Goal: Information Seeking & Learning: Understand process/instructions

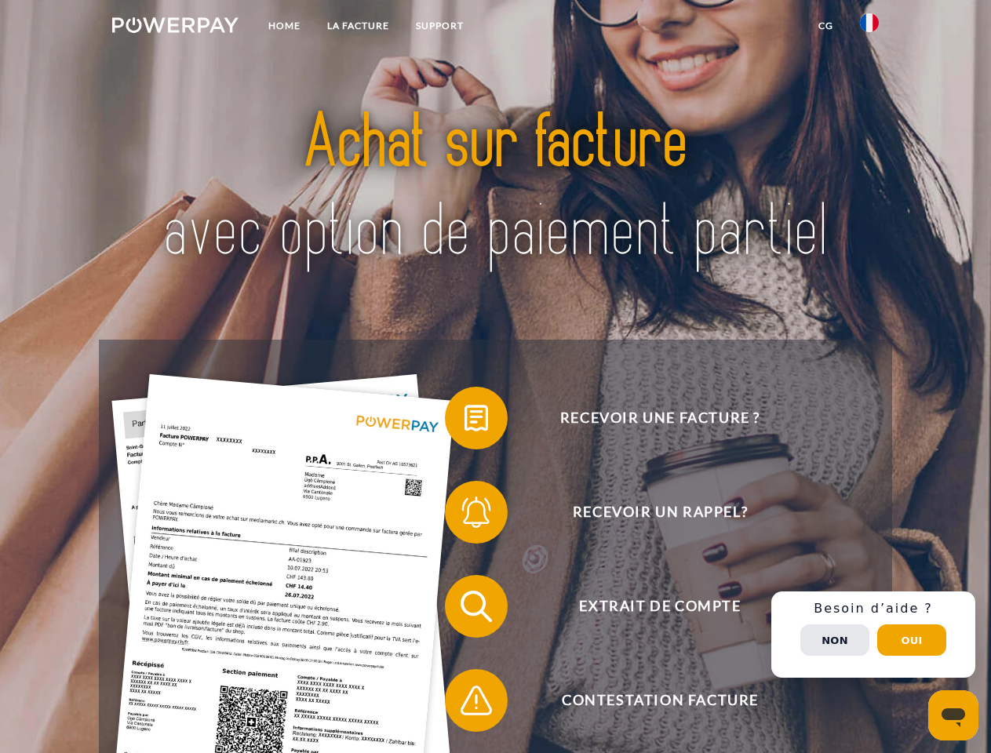
click at [175, 27] on img at bounding box center [175, 25] width 126 height 16
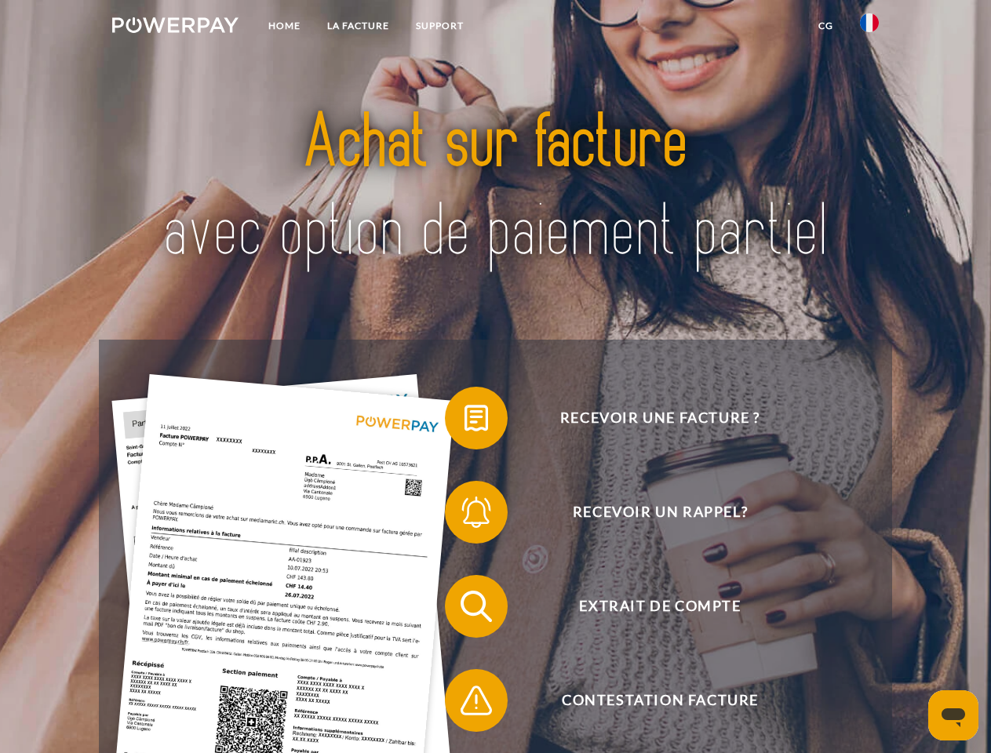
click at [870, 27] on img at bounding box center [869, 22] width 19 height 19
click at [826, 26] on link "CG" at bounding box center [826, 26] width 42 height 28
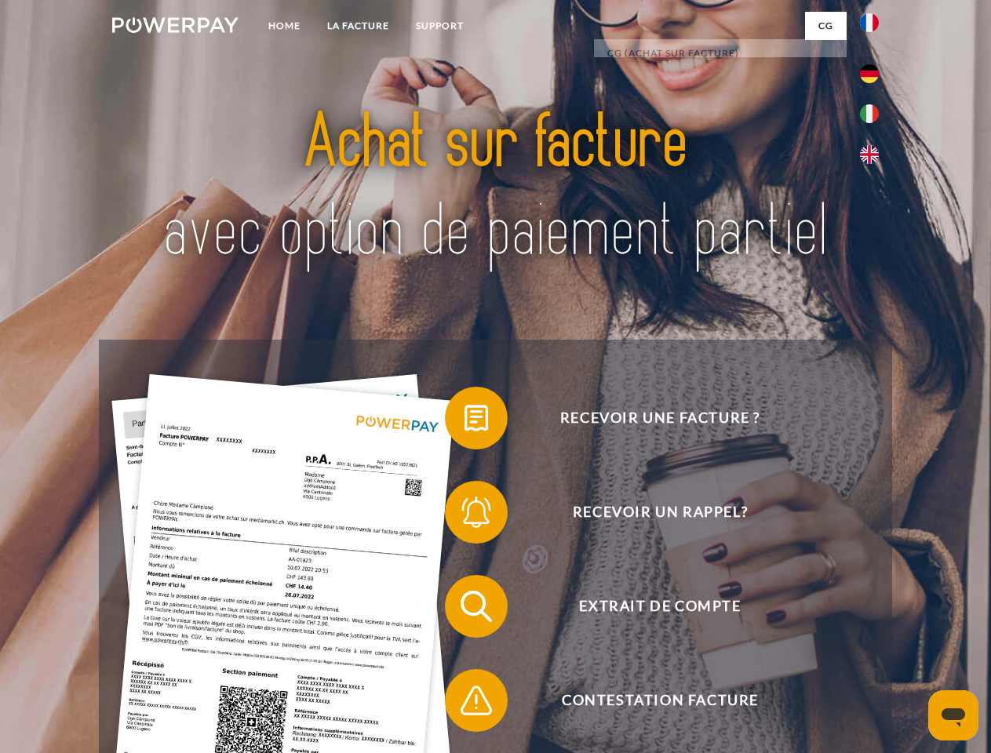
click at [465, 421] on span at bounding box center [453, 418] width 78 height 78
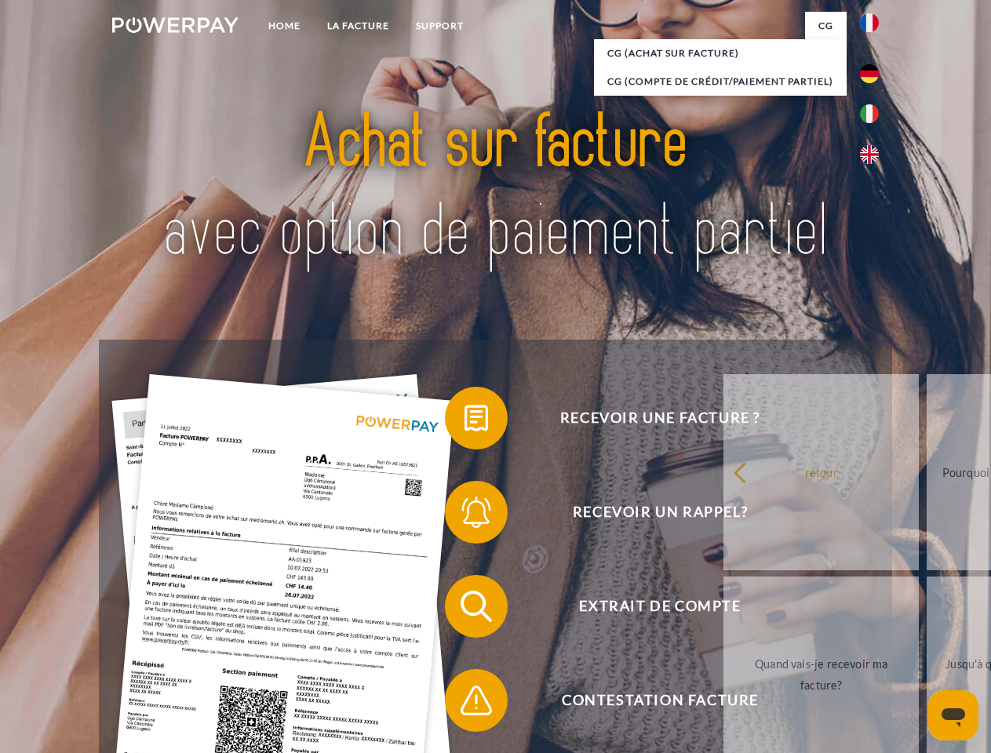
click at [465, 516] on span at bounding box center [453, 512] width 78 height 78
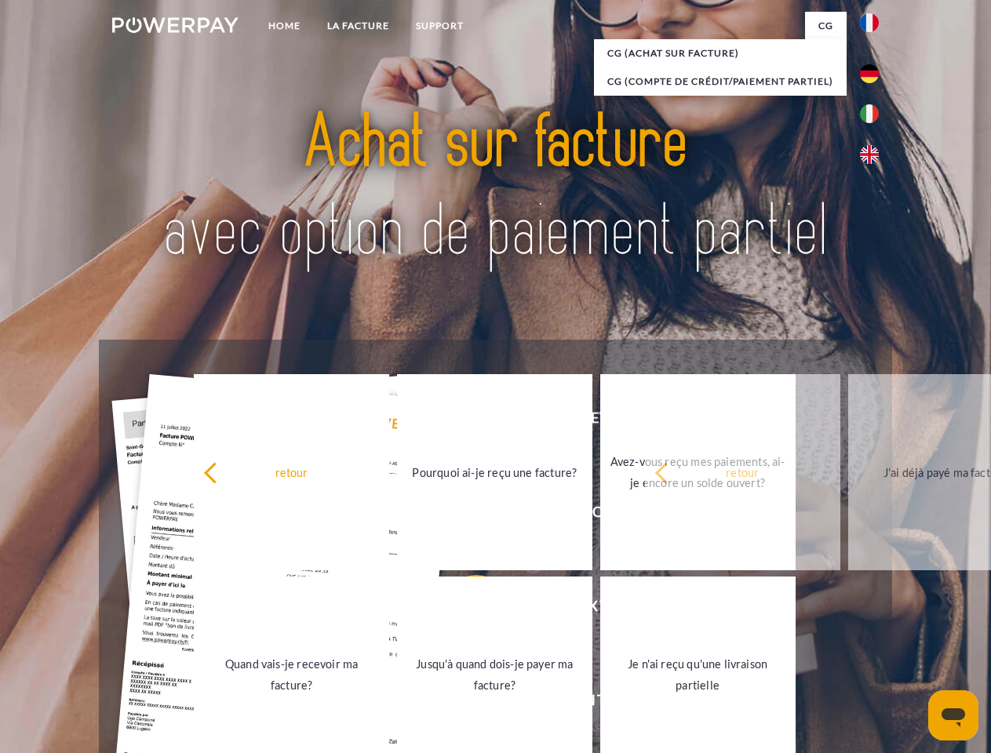
click at [465, 610] on link "Jusqu'à quand dois-je payer ma facture?" at bounding box center [494, 675] width 195 height 196
click at [465, 704] on span at bounding box center [453, 701] width 78 height 78
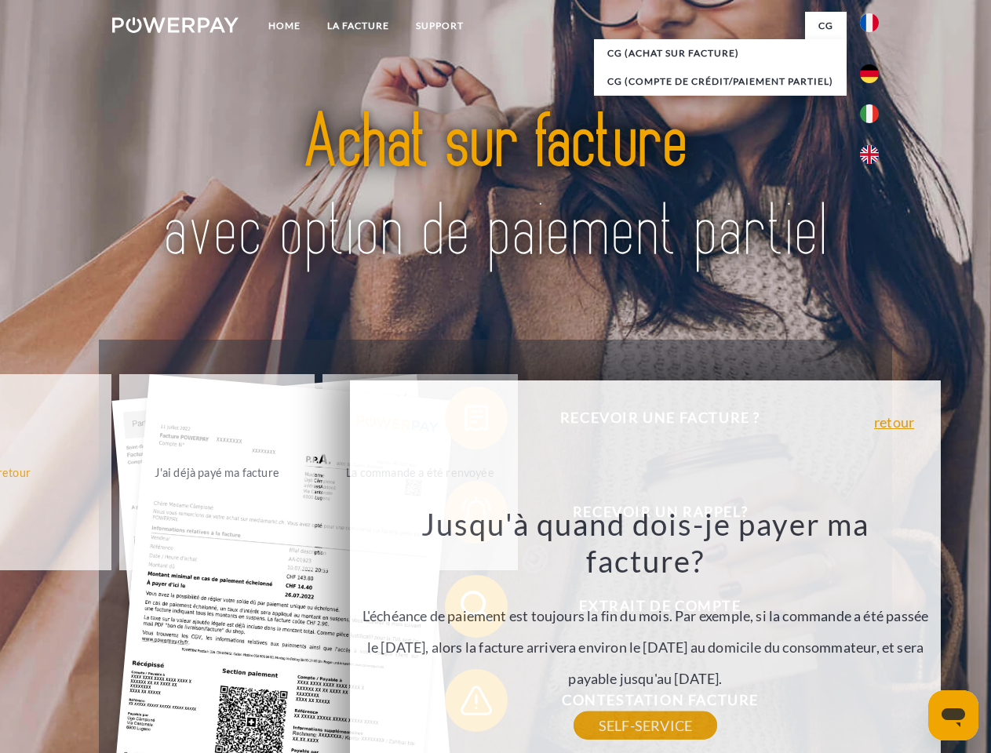
click at [873, 635] on div "Recevoir une facture ? Recevoir un rappel? Extrait de compte retour" at bounding box center [495, 654] width 793 height 628
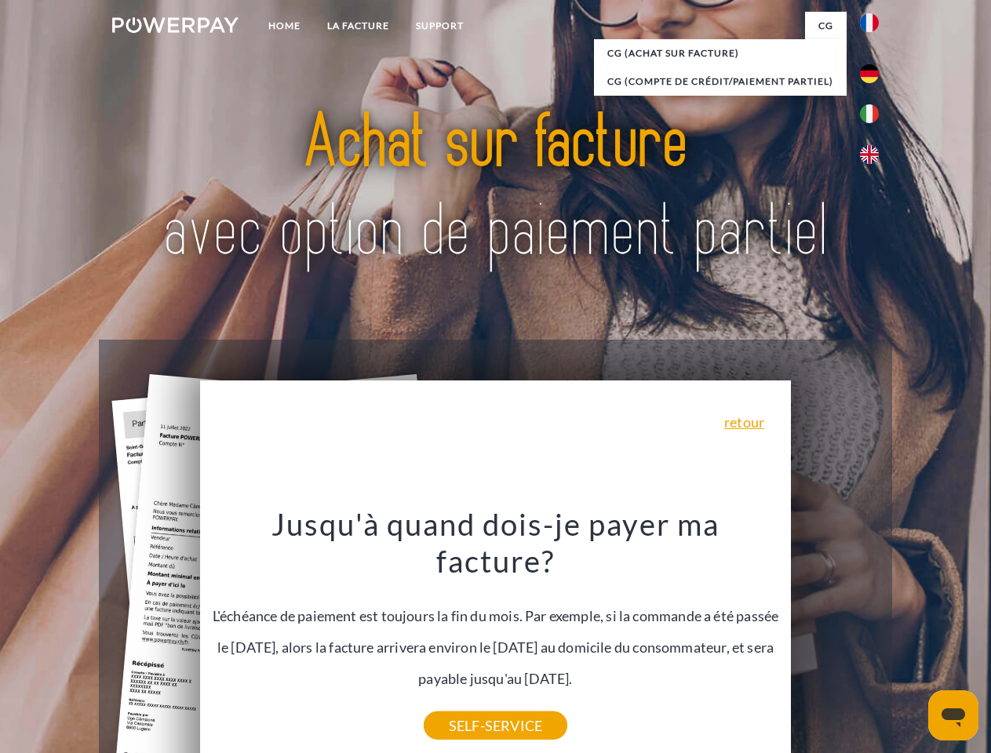
click at [835, 638] on span "Extrait de compte" at bounding box center [660, 606] width 385 height 63
click at [912, 640] on header "Home LA FACTURE Support" at bounding box center [495, 542] width 991 height 1084
